Goal: Transaction & Acquisition: Subscribe to service/newsletter

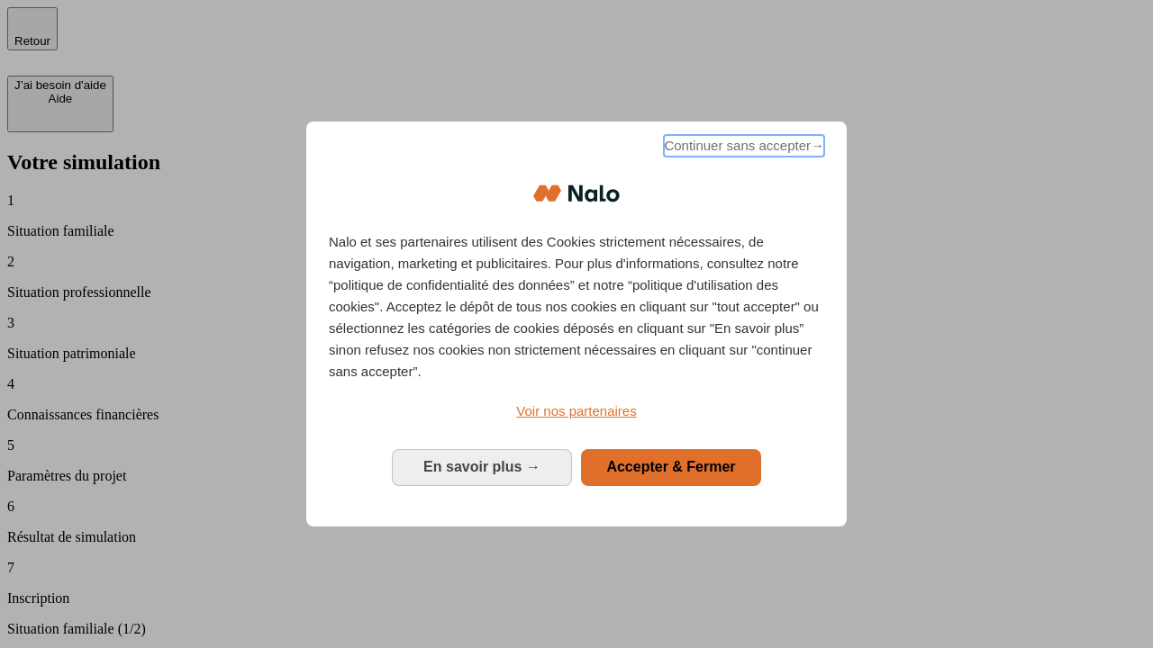
click at [742, 149] on span "Continuer sans accepter →" at bounding box center [744, 146] width 160 height 22
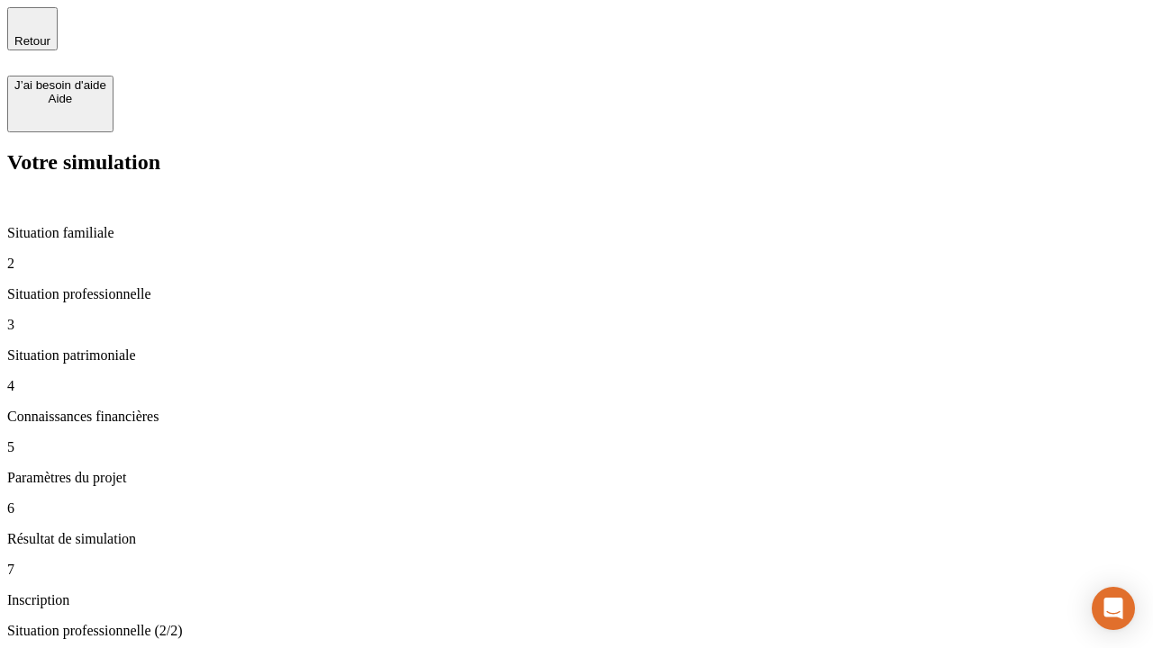
type input "30 000"
type input "0"
type input "1 000"
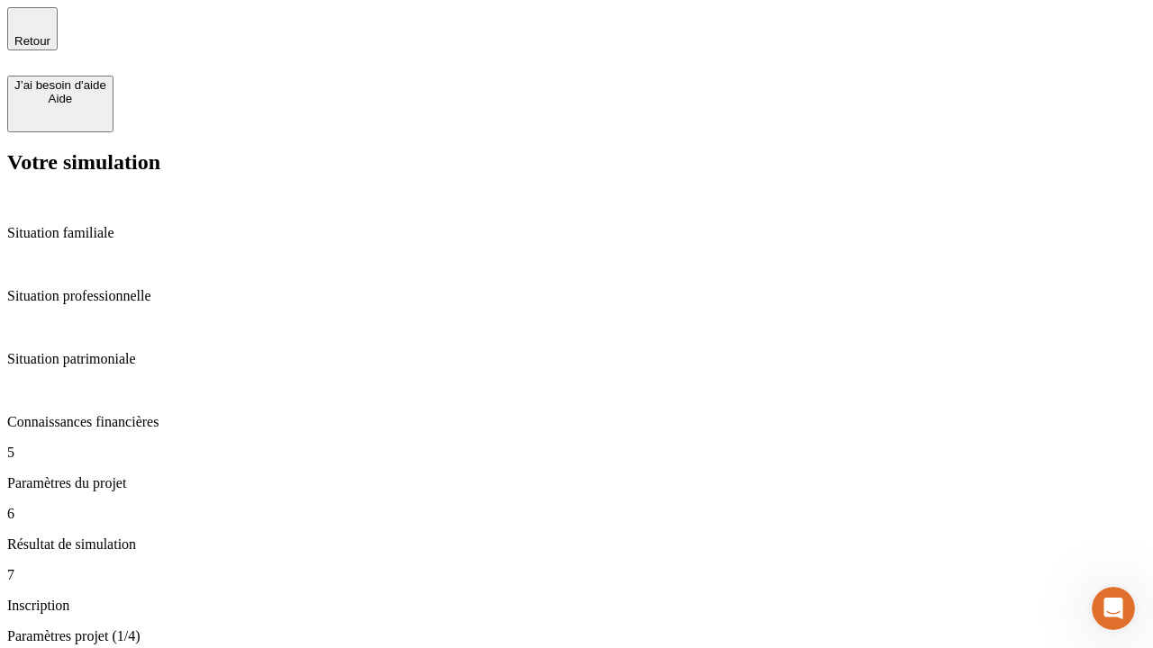
type input "40"
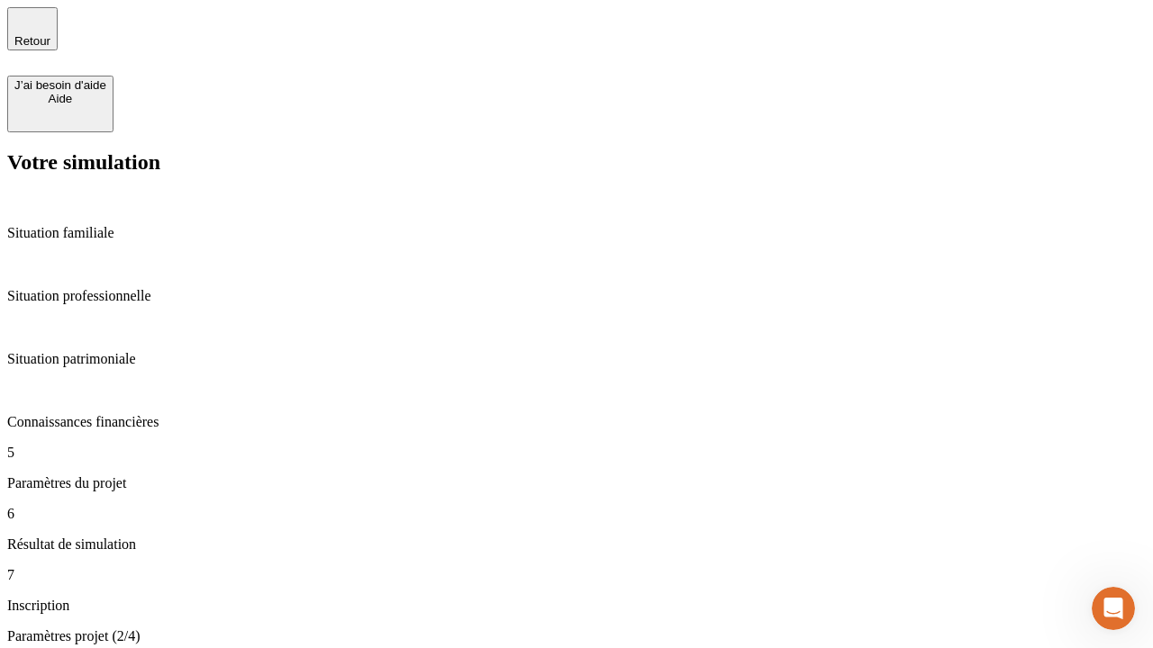
type input "200 000"
type input "640"
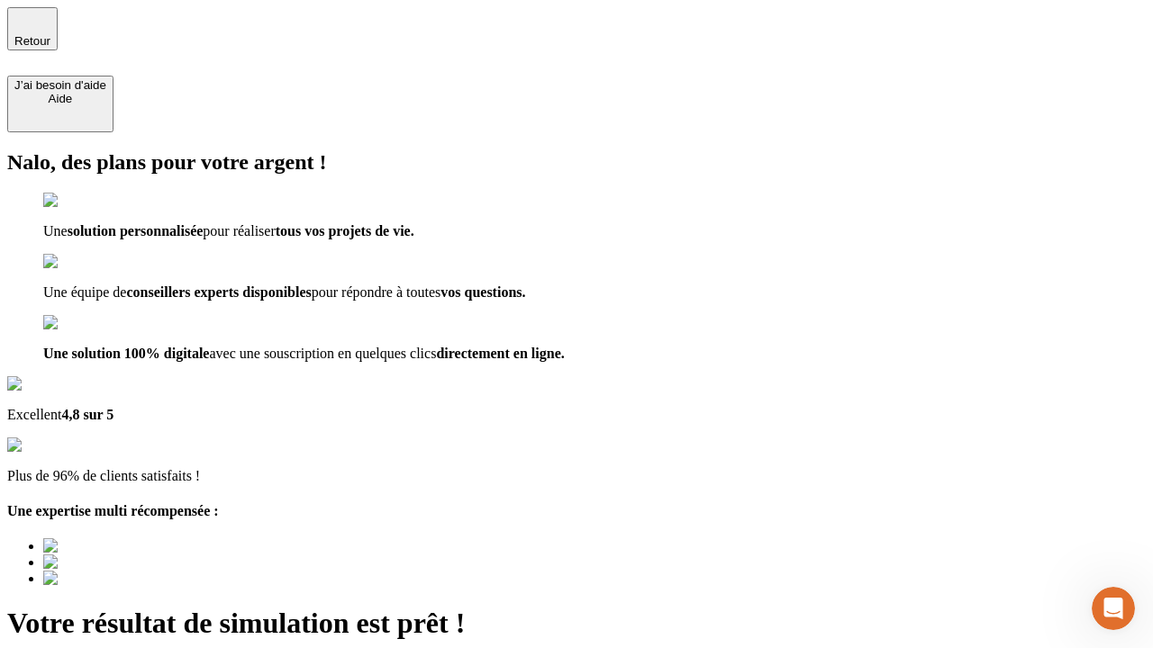
type input "[EMAIL_ADDRESS][DOMAIN_NAME]"
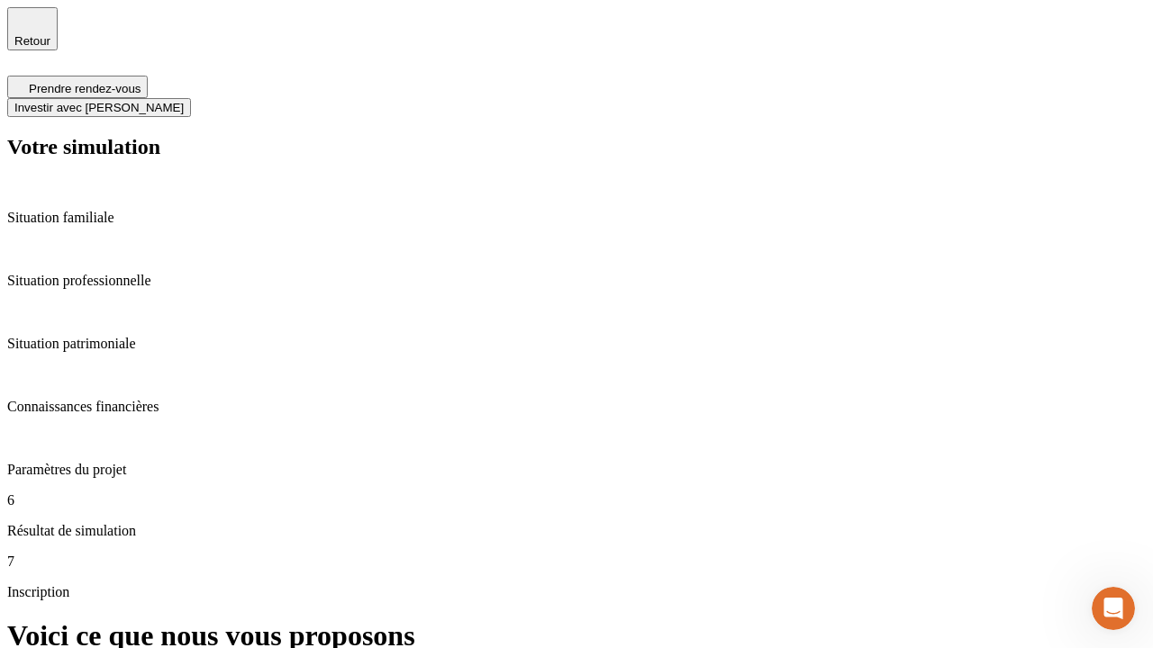
click at [184, 101] on span "Investir avec [PERSON_NAME]" at bounding box center [98, 108] width 169 height 14
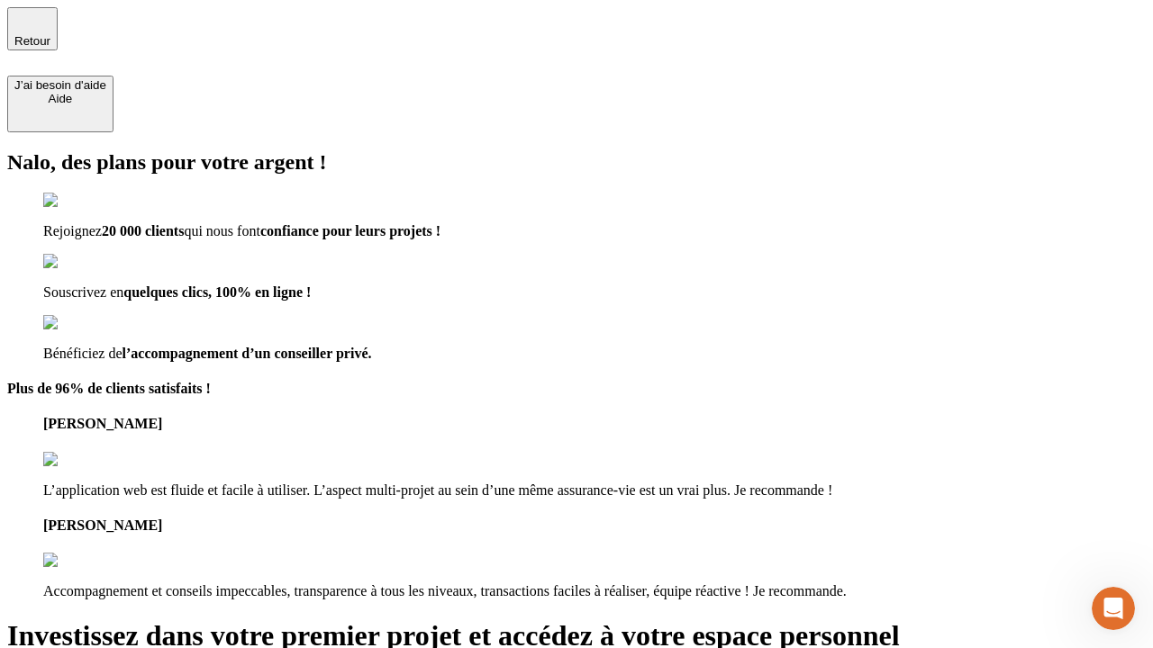
scroll to position [5, 0]
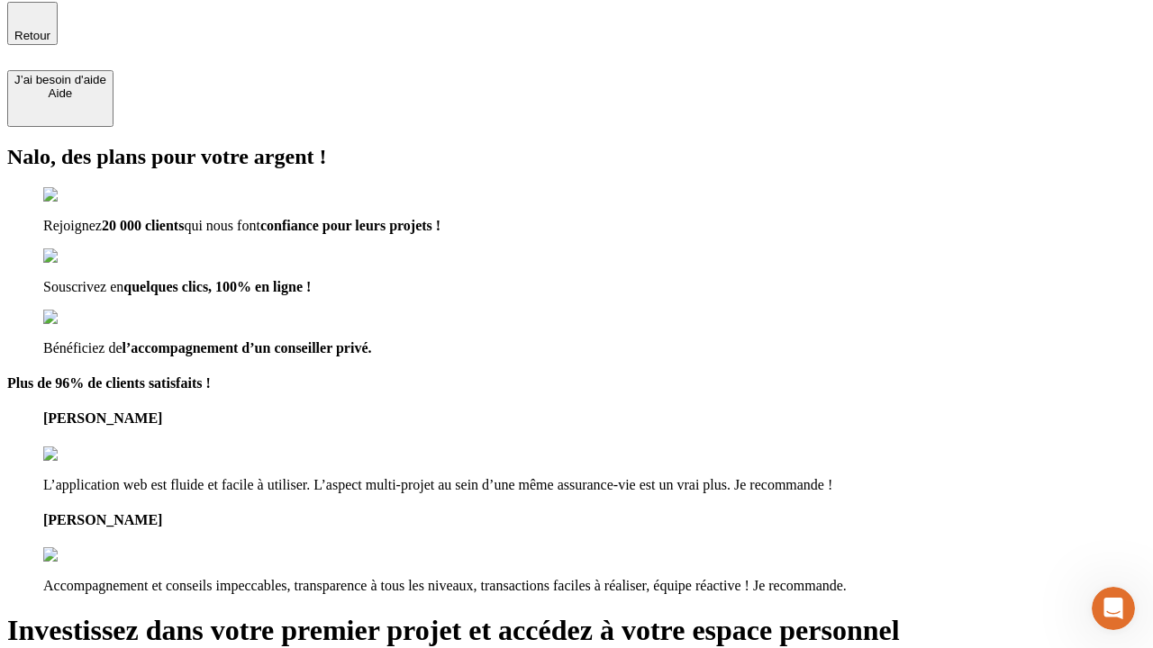
type input "abc"
